Goal: Navigation & Orientation: Find specific page/section

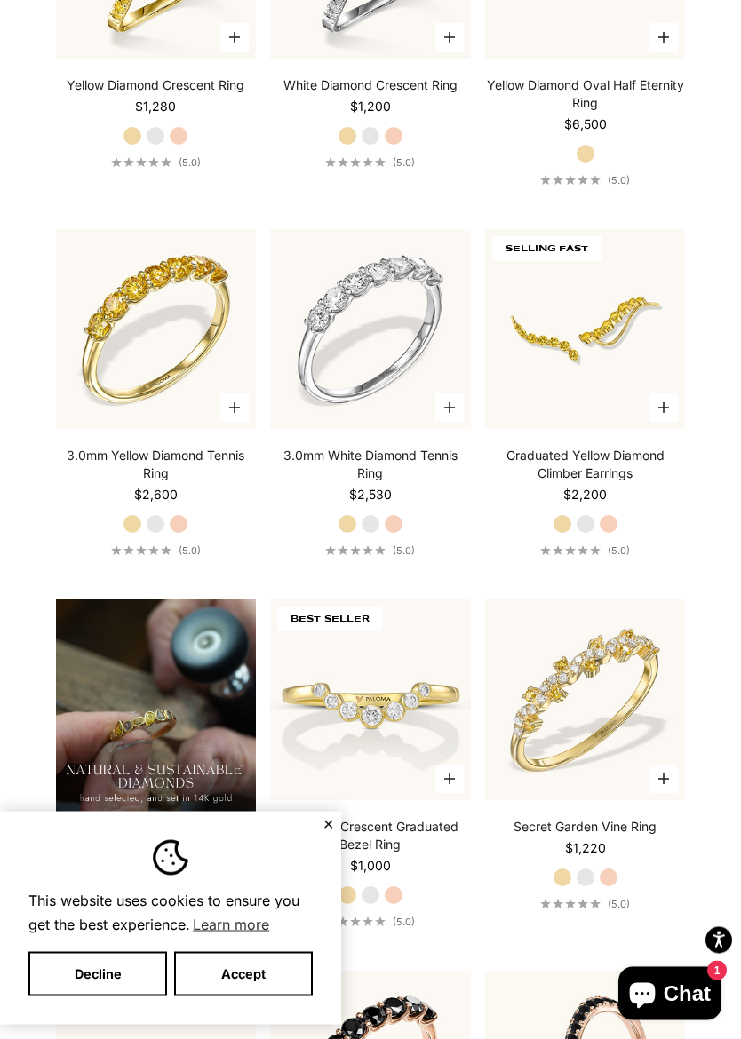
scroll to position [1239, 0]
click at [590, 518] on label "White Gold" at bounding box center [585, 524] width 20 height 20
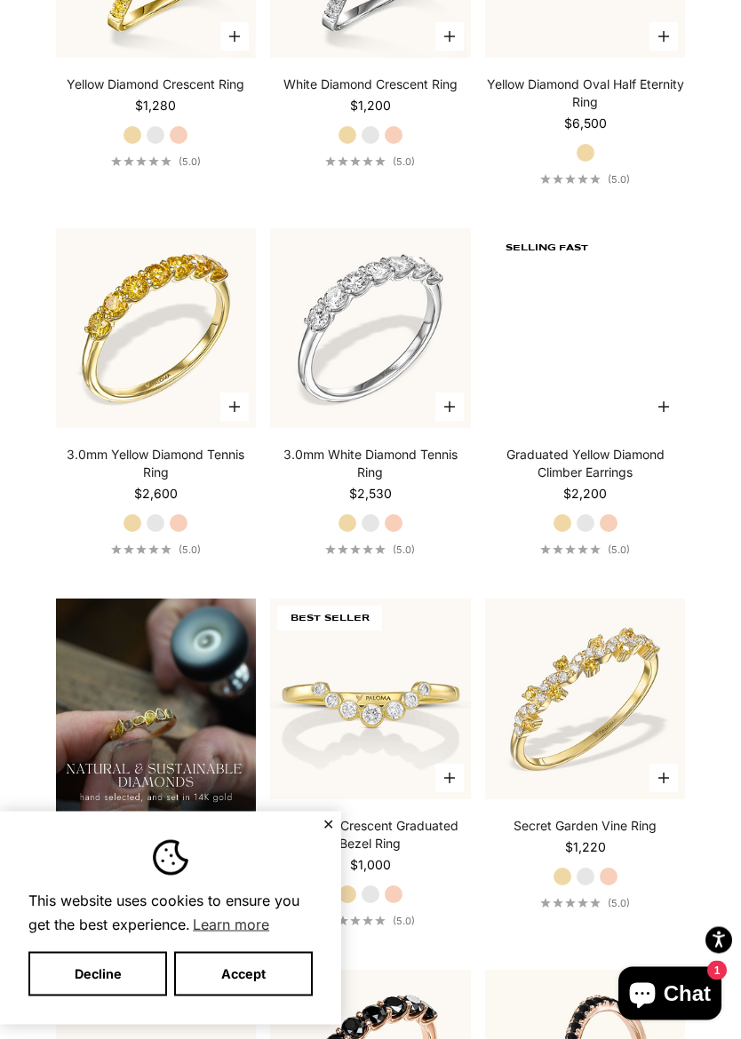
scroll to position [1240, 0]
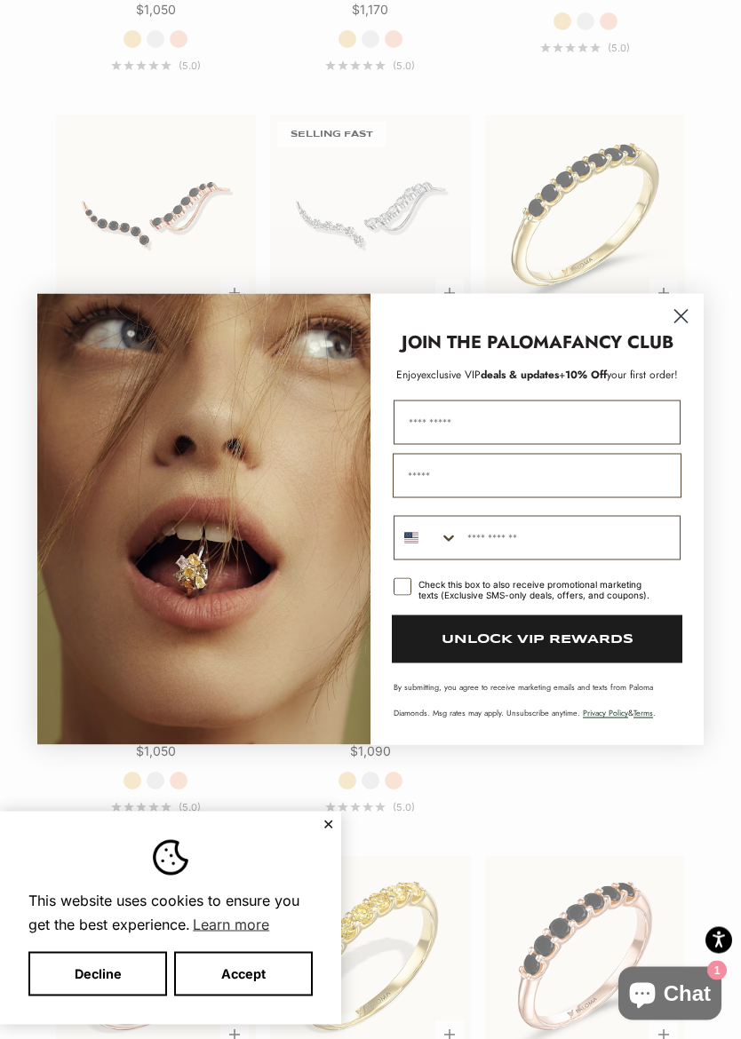
click at [665, 322] on icon "Close dialog" at bounding box center [680, 316] width 31 height 31
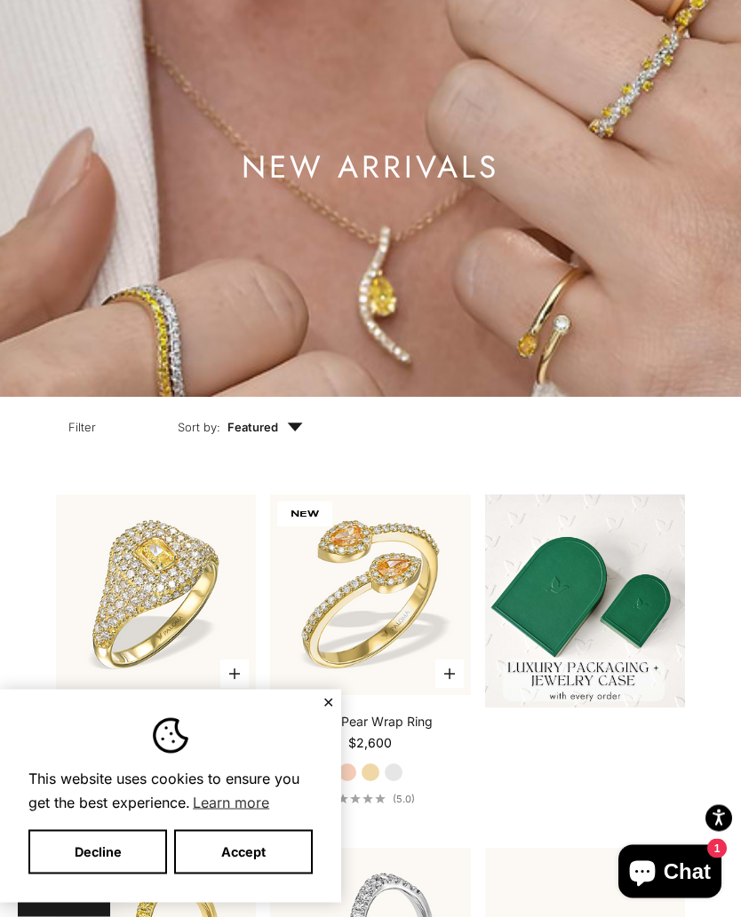
scroll to position [0, 0]
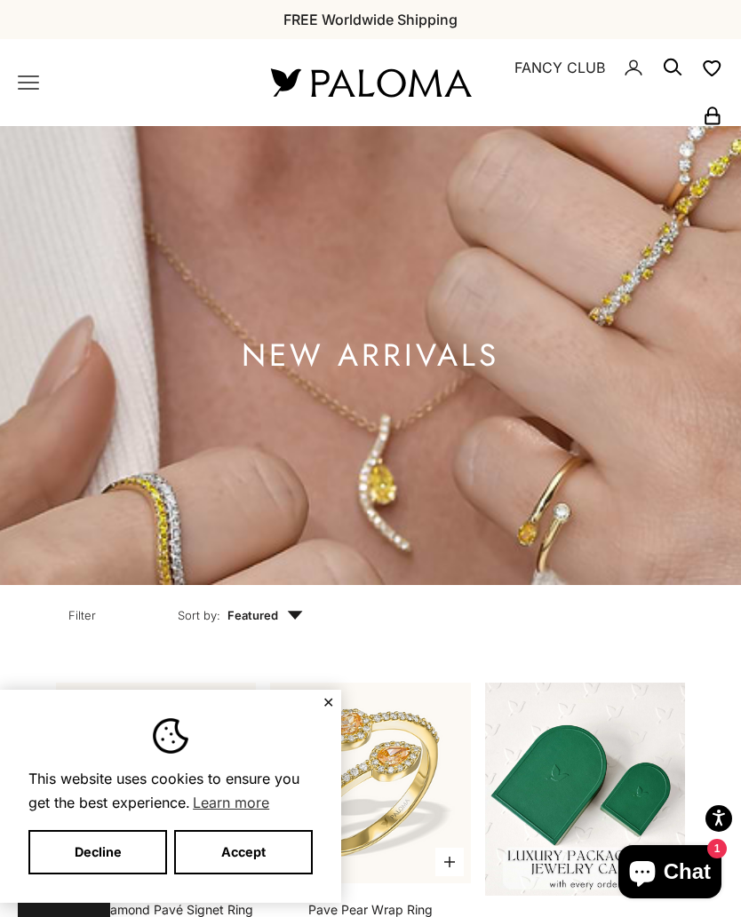
click at [30, 85] on icon "Primary navigation" at bounding box center [28, 82] width 21 height 21
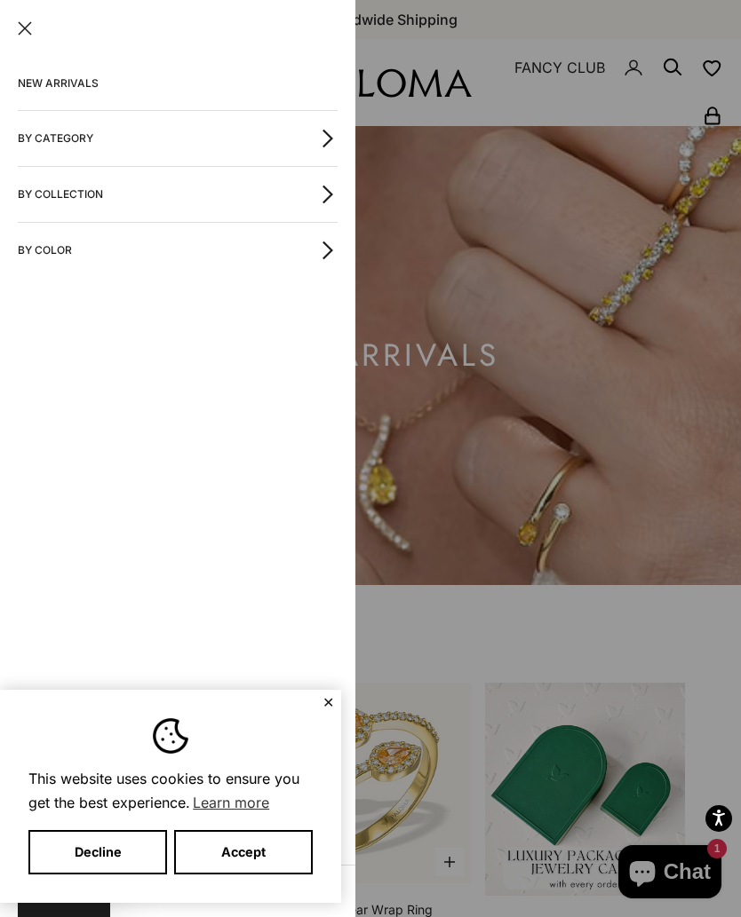
click at [91, 137] on button "By Category" at bounding box center [178, 138] width 320 height 55
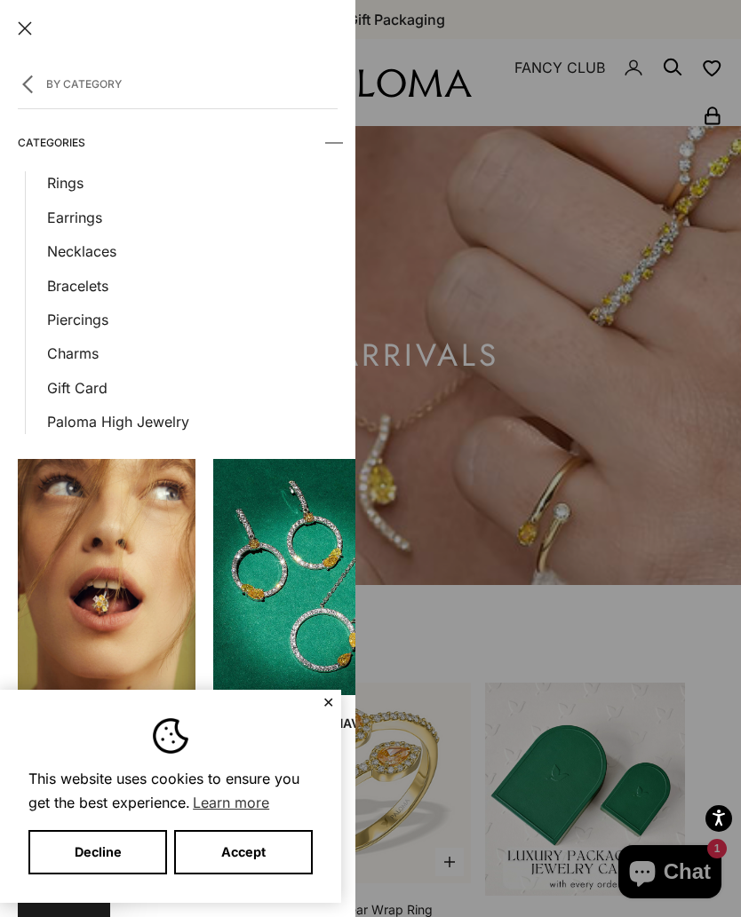
click at [109, 256] on link "Necklaces" at bounding box center [192, 251] width 290 height 23
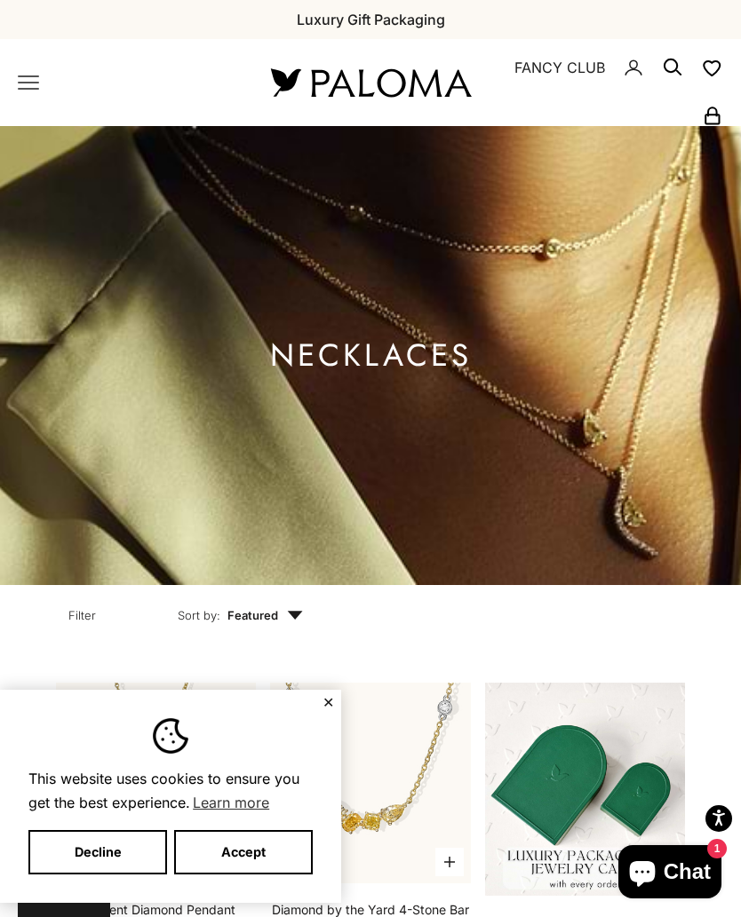
click at [35, 82] on icon "Primary navigation" at bounding box center [28, 82] width 21 height 21
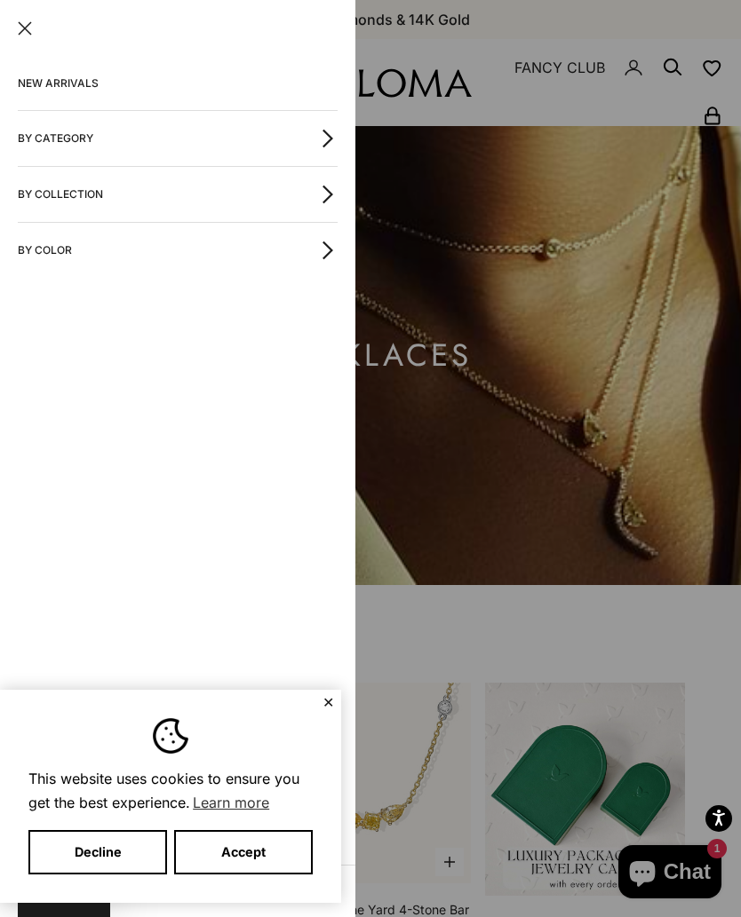
click at [94, 141] on button "By Category" at bounding box center [178, 138] width 320 height 55
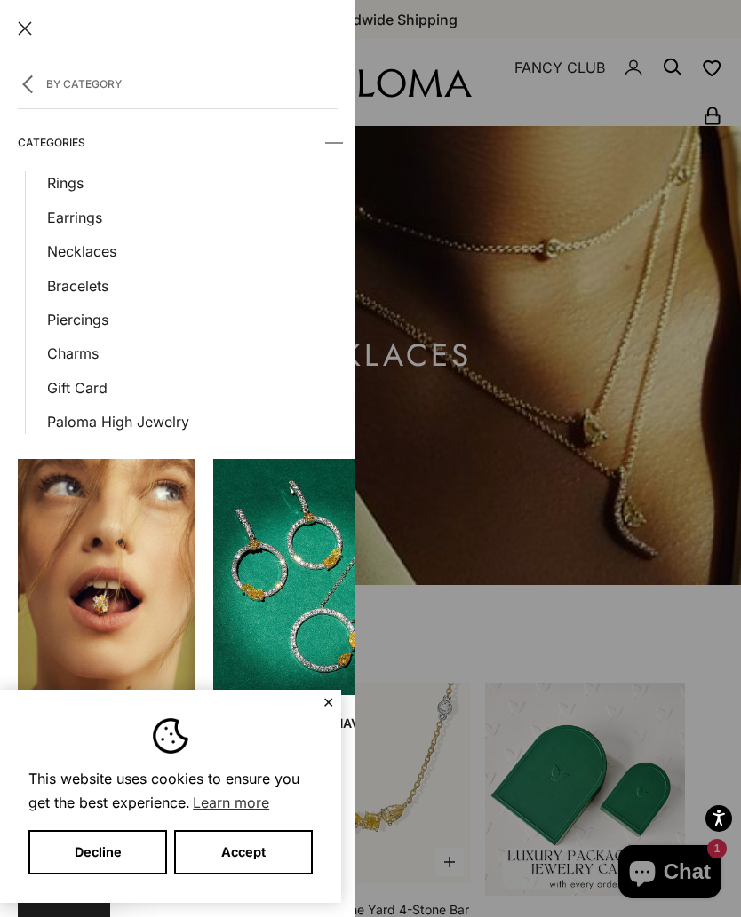
click at [98, 289] on link "Bracelets" at bounding box center [192, 285] width 290 height 23
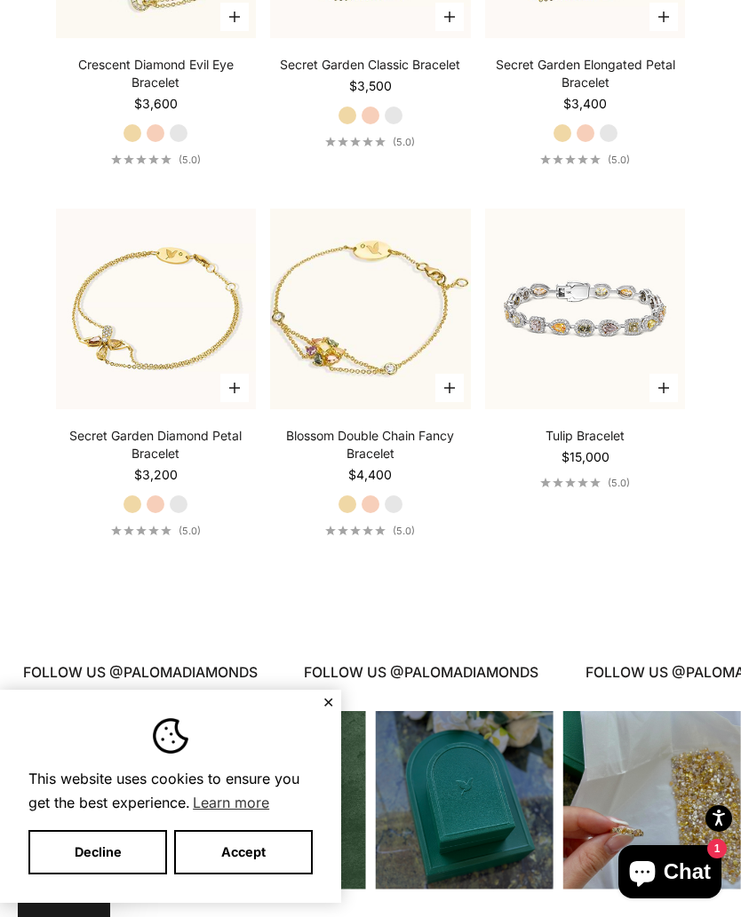
scroll to position [1213, 0]
